Goal: Information Seeking & Learning: Find specific page/section

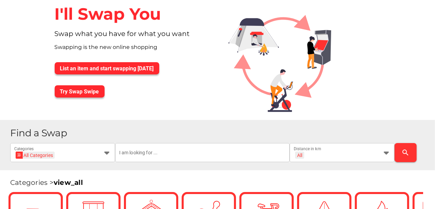
scroll to position [68, 0]
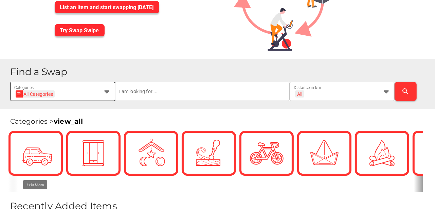
click at [106, 77] on h1 "Find a Swap" at bounding box center [220, 72] width 420 height 10
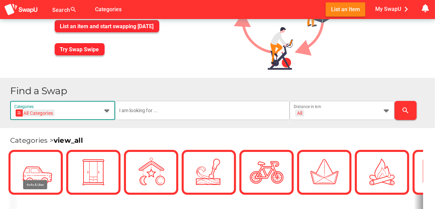
click at [106, 110] on icon at bounding box center [107, 110] width 8 height 8
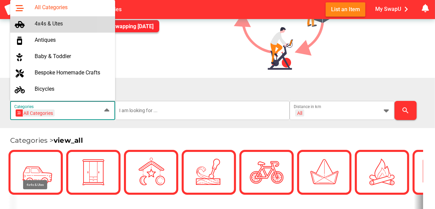
click at [54, 22] on div "4x4s & Utes" at bounding box center [72, 23] width 75 height 6
type input "4x4s & Utes"
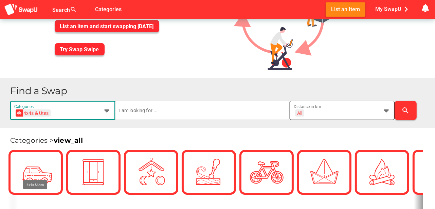
scroll to position [0, 0]
click at [388, 110] on icon at bounding box center [386, 110] width 8 height 8
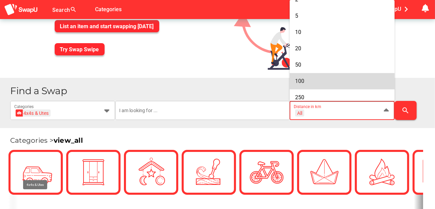
scroll to position [34, 0]
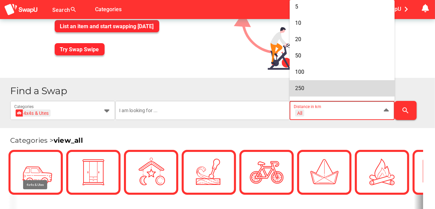
click at [305, 86] on div "250" at bounding box center [342, 88] width 94 height 6
type input "+ 250 km"
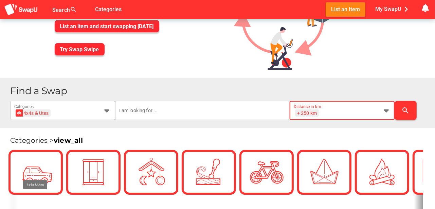
scroll to position [0, 9]
click at [405, 108] on icon "search" at bounding box center [406, 110] width 8 height 8
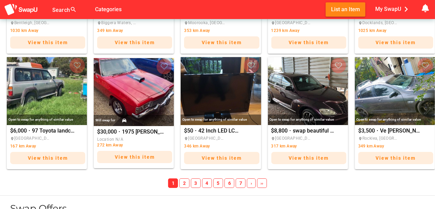
scroll to position [1823, 0]
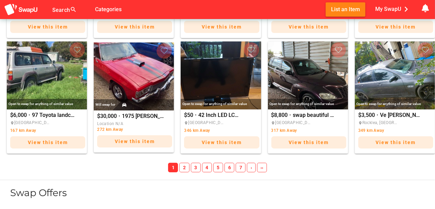
click at [186, 164] on span "2" at bounding box center [184, 168] width 10 height 10
